Goal: Information Seeking & Learning: Find contact information

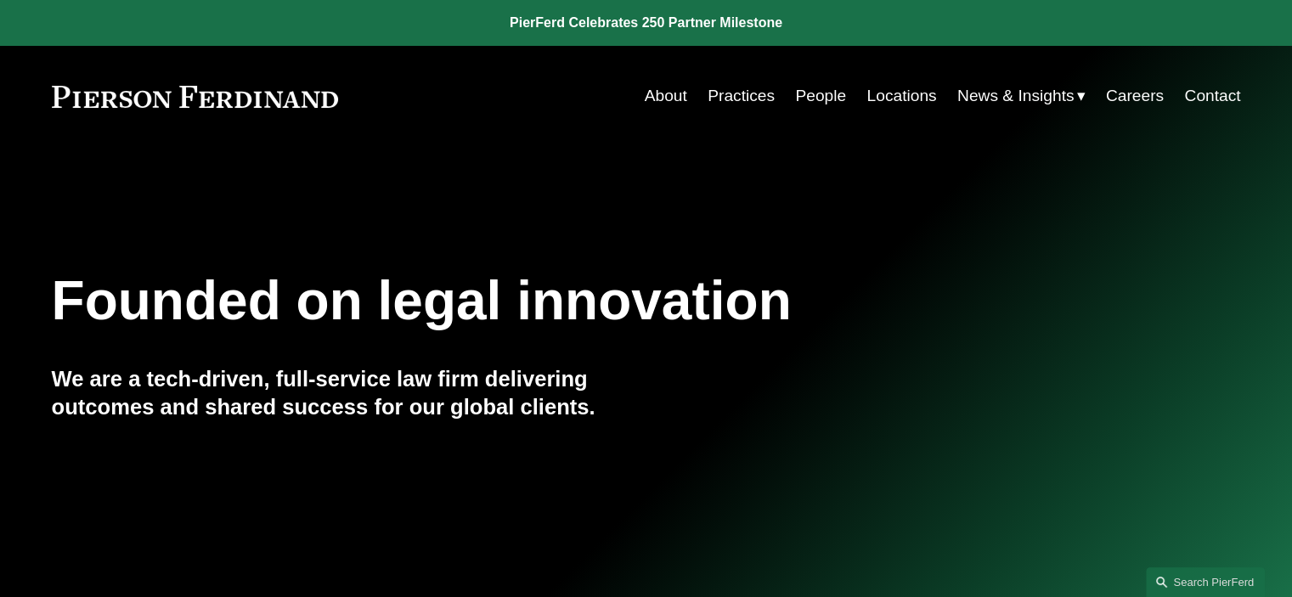
click at [816, 106] on link "People" at bounding box center [820, 96] width 51 height 32
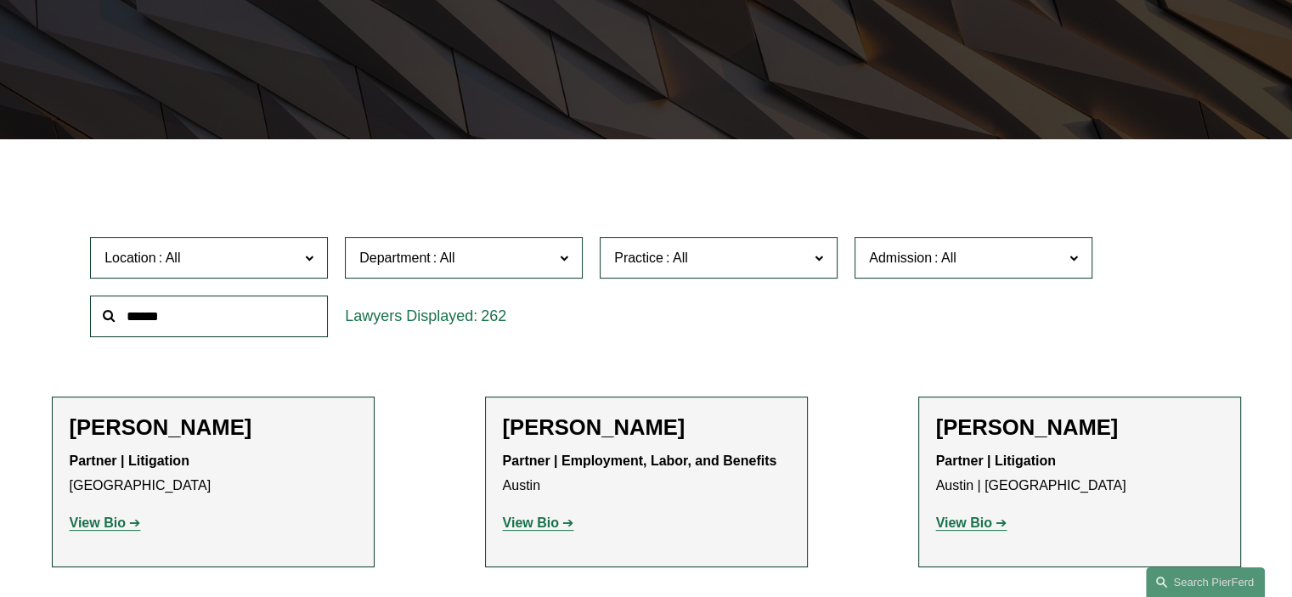
scroll to position [349, 0]
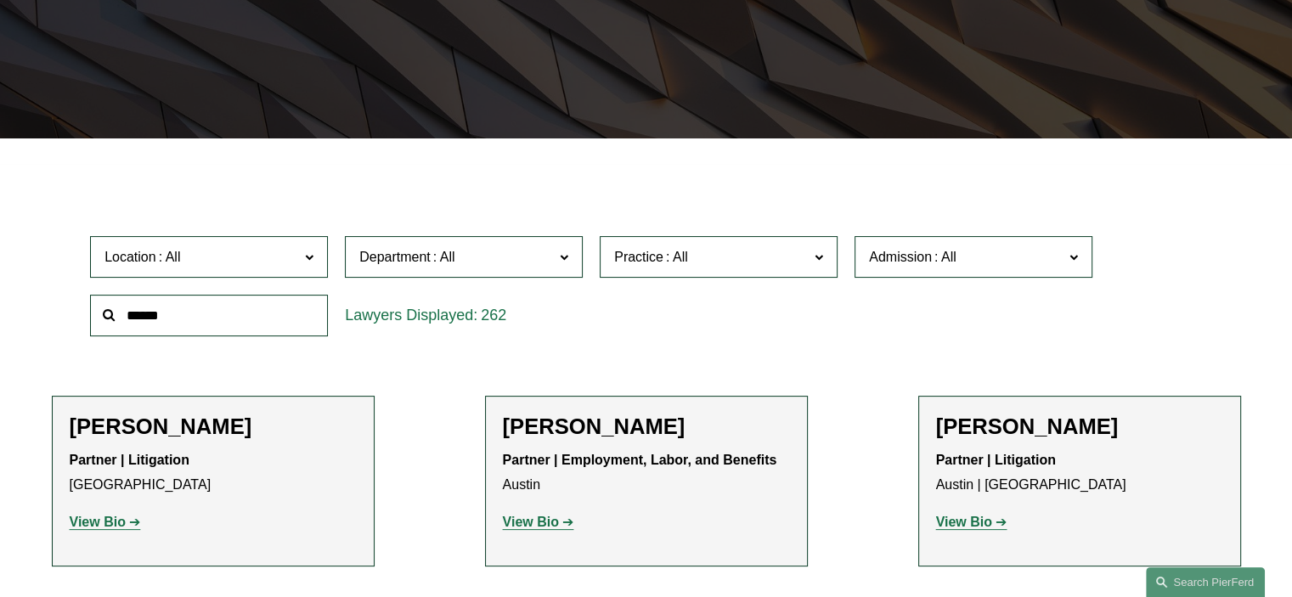
click at [548, 261] on span "Department" at bounding box center [456, 257] width 195 height 23
click at [0, 0] on link "Litigation" at bounding box center [0, 0] width 0 height 0
click at [955, 254] on span at bounding box center [945, 257] width 27 height 14
click at [0, 0] on link "Georgia" at bounding box center [0, 0] width 0 height 0
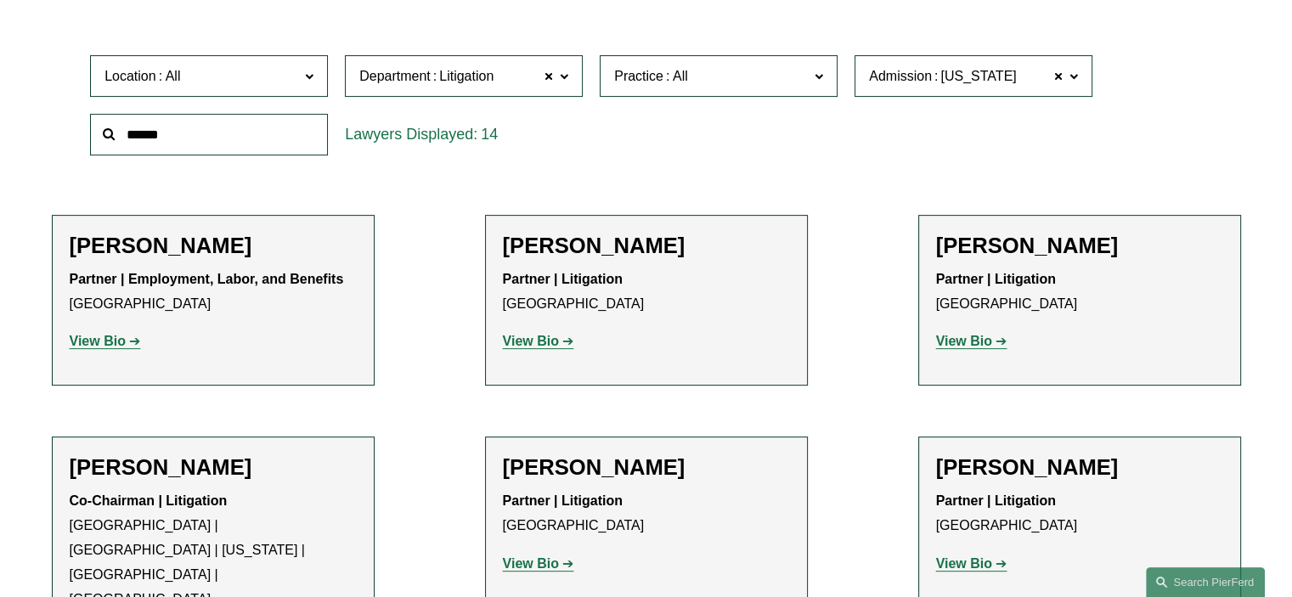
scroll to position [530, 0]
click at [1077, 76] on span at bounding box center [1074, 76] width 8 height 22
click at [1060, 76] on span at bounding box center [1059, 76] width 10 height 22
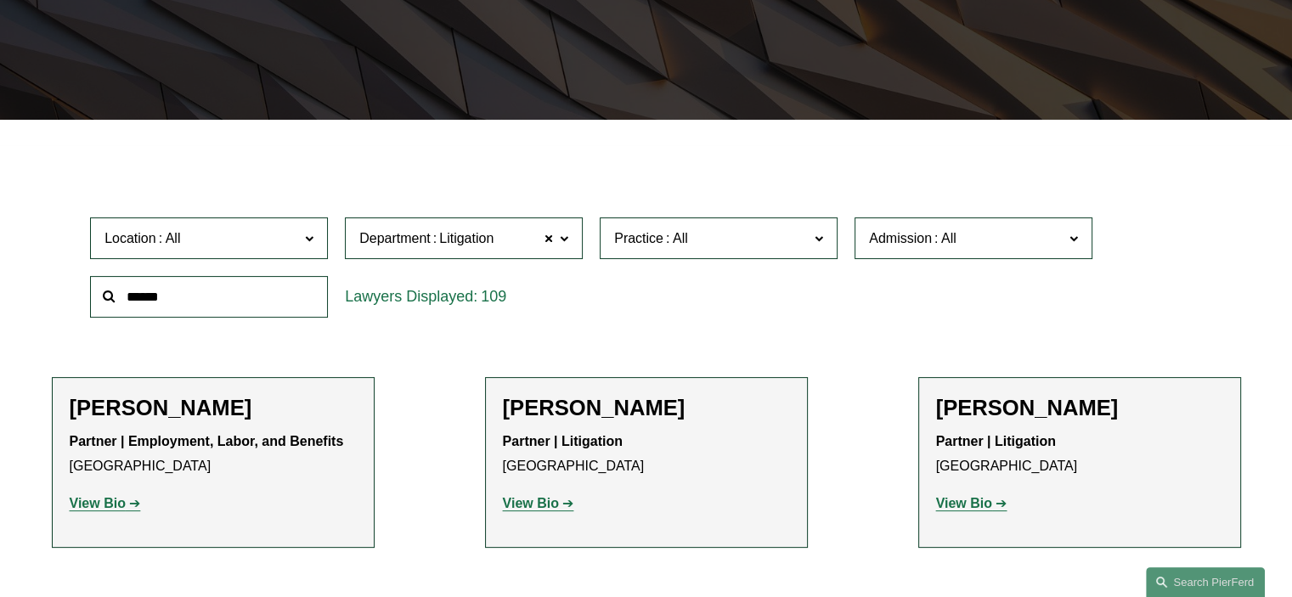
scroll to position [314, 0]
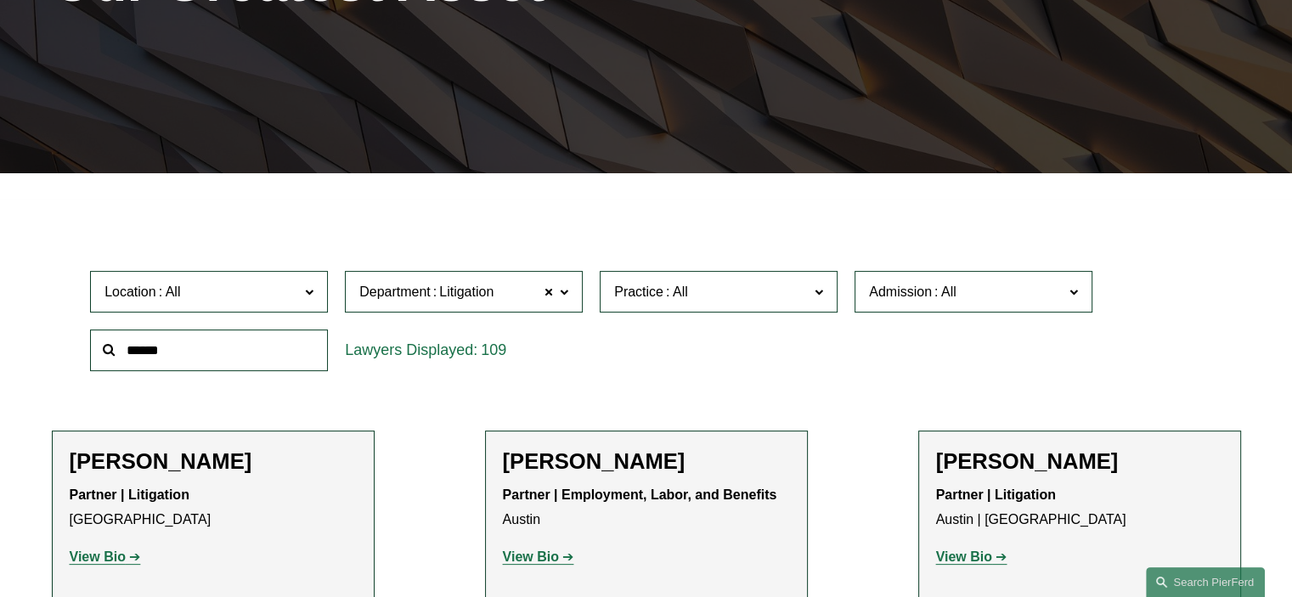
click at [780, 367] on div "Location All Atlanta Austin Bellevue Boston Charlotte Chicago Cincinnati Clevel…" at bounding box center [646, 321] width 1129 height 116
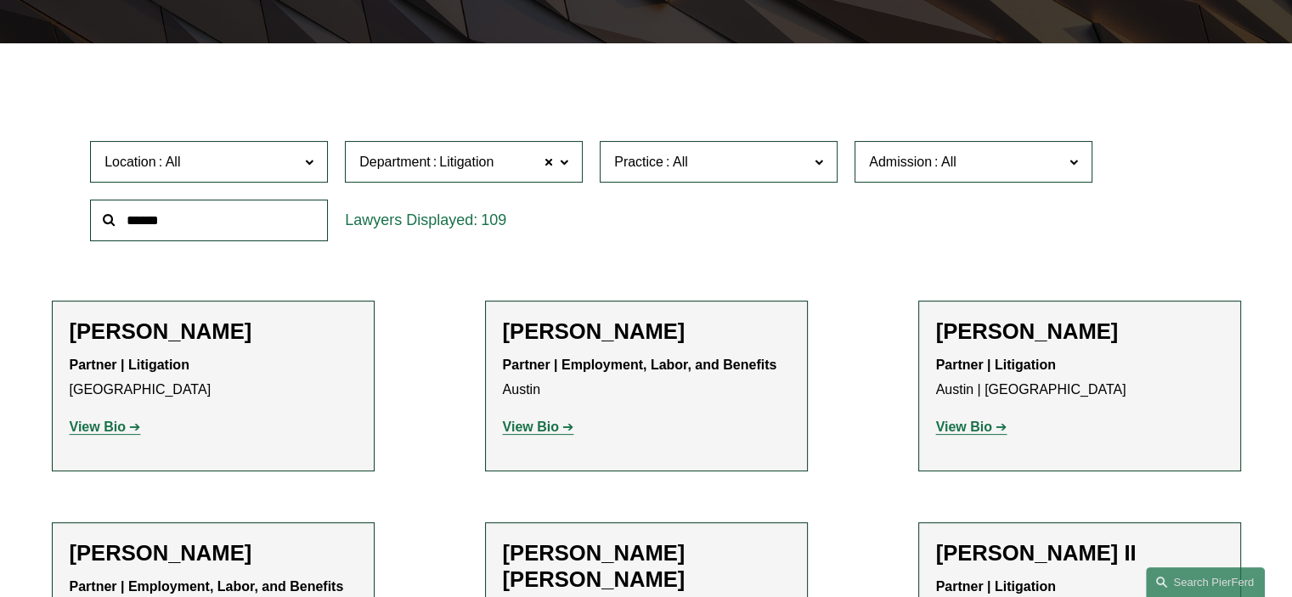
scroll to position [444, 0]
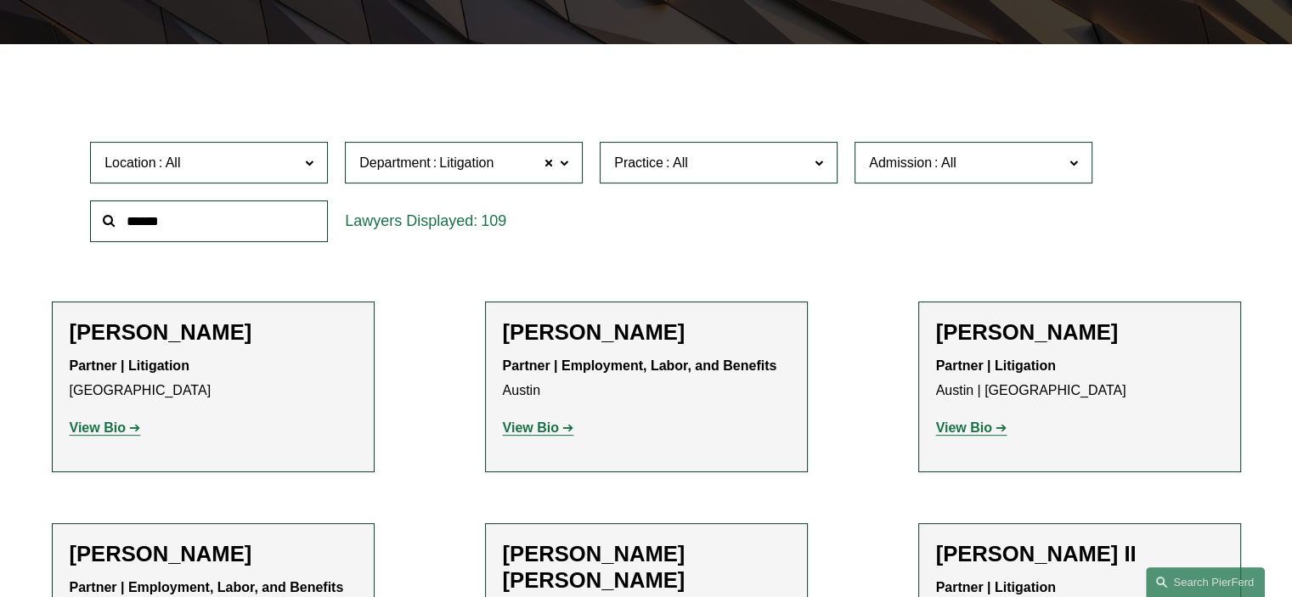
click at [1077, 162] on span at bounding box center [1074, 162] width 8 height 22
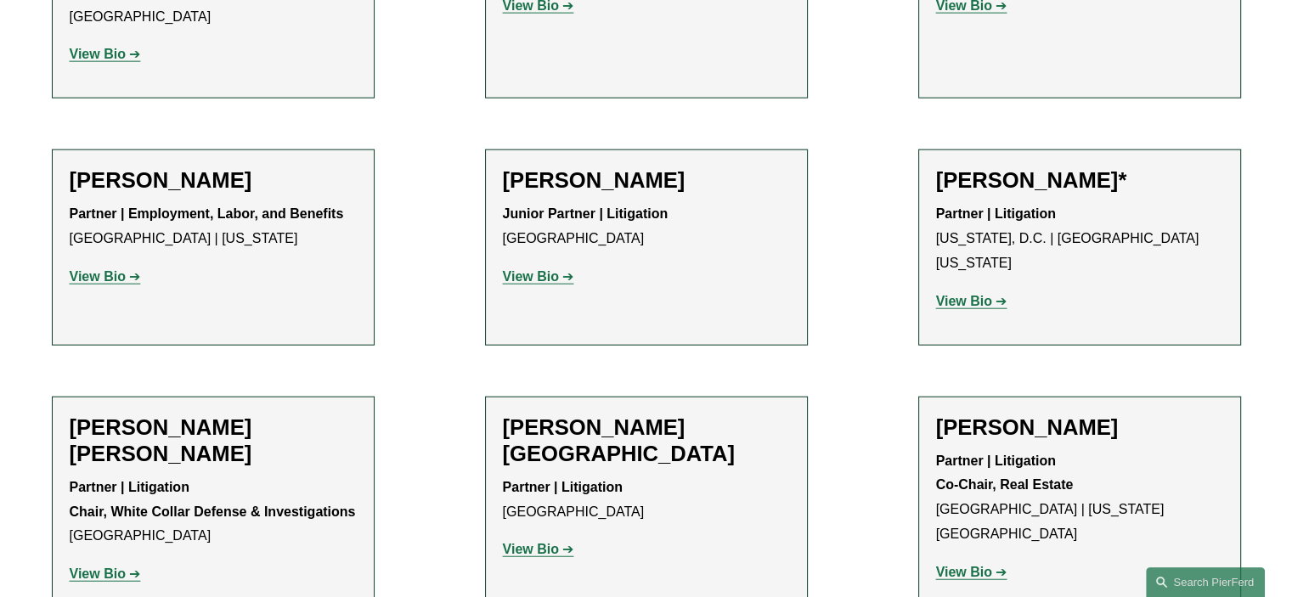
scroll to position [4077, 0]
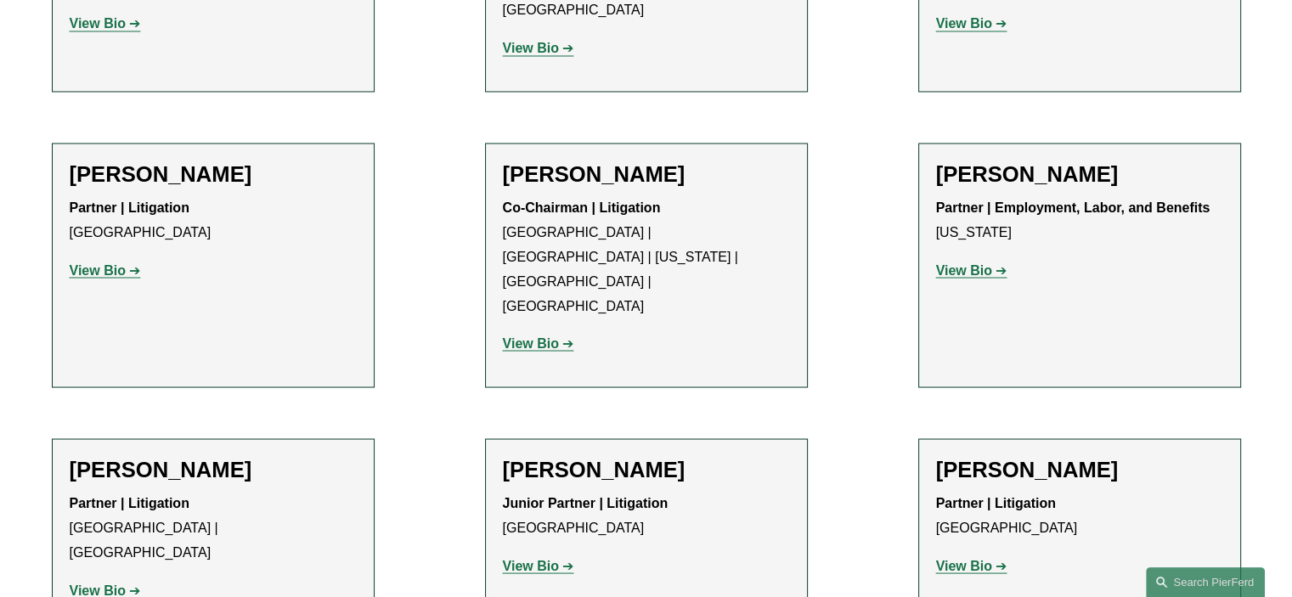
scroll to position [3197, 0]
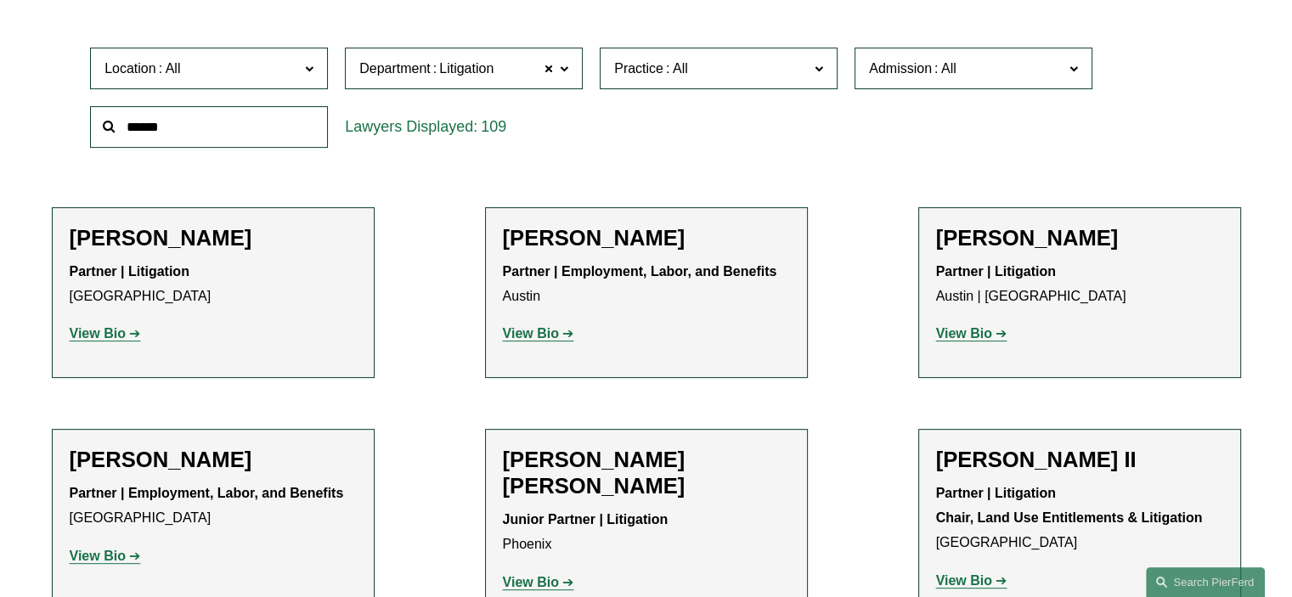
scroll to position [533, 0]
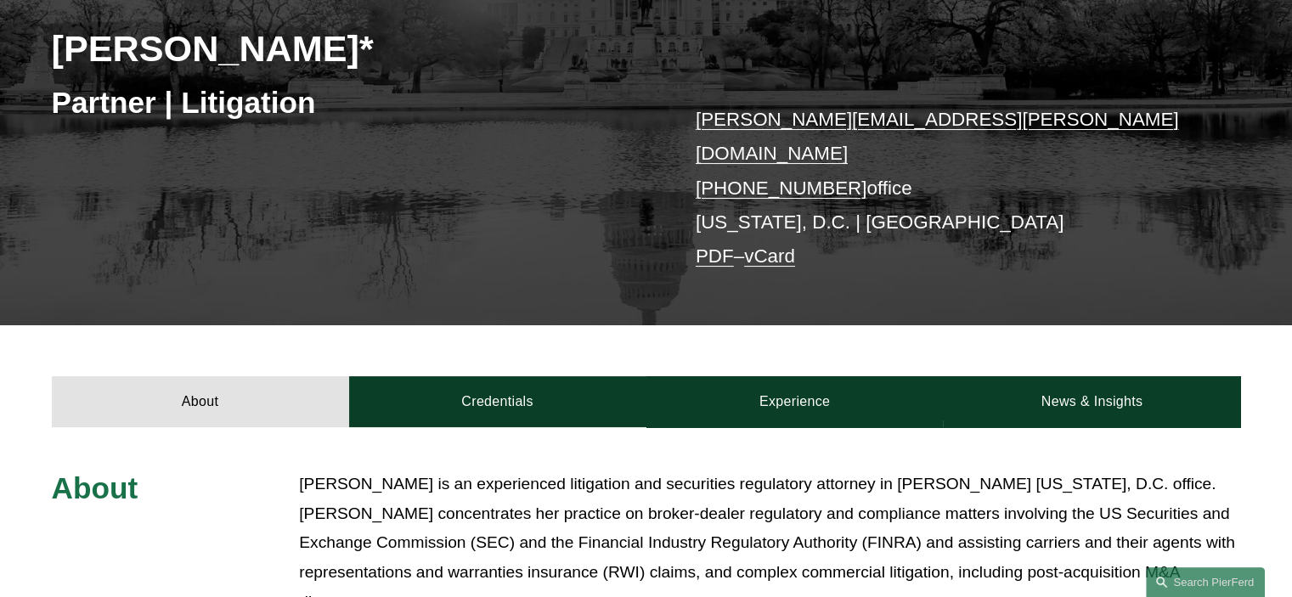
scroll to position [170, 0]
